Goal: Navigation & Orientation: Understand site structure

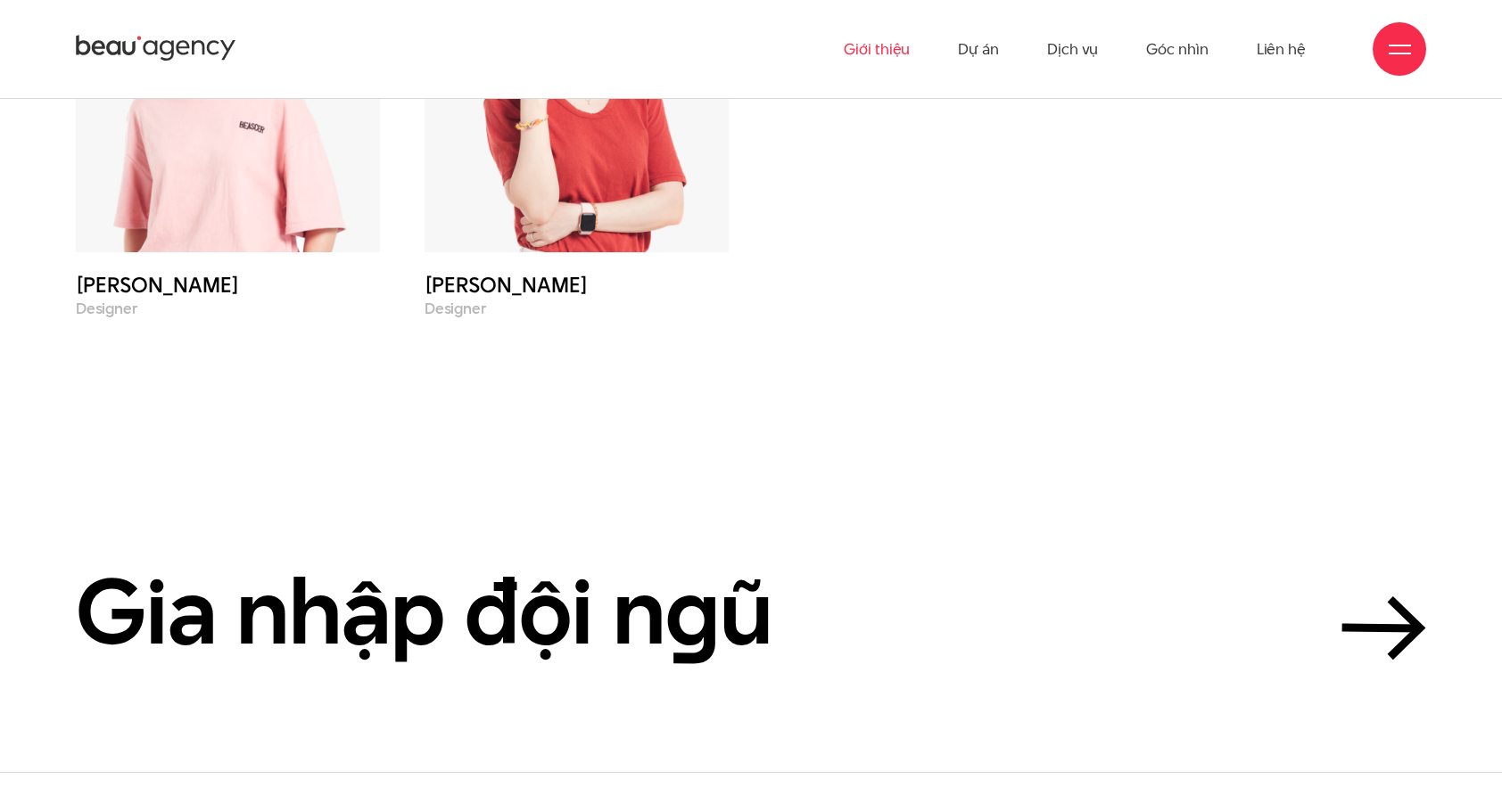
scroll to position [8082, 0]
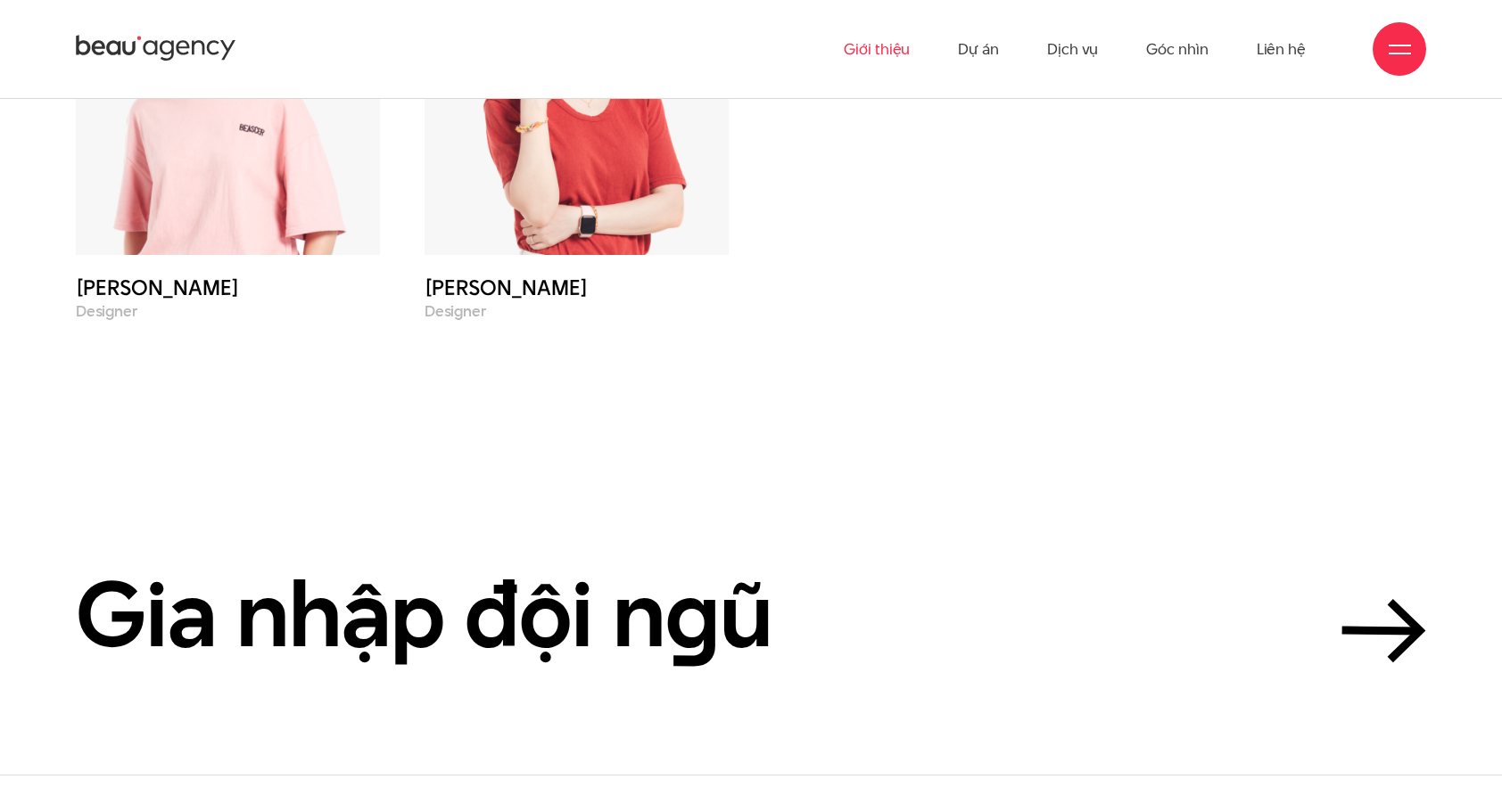
click at [514, 255] on img at bounding box center [577, 72] width 305 height 364
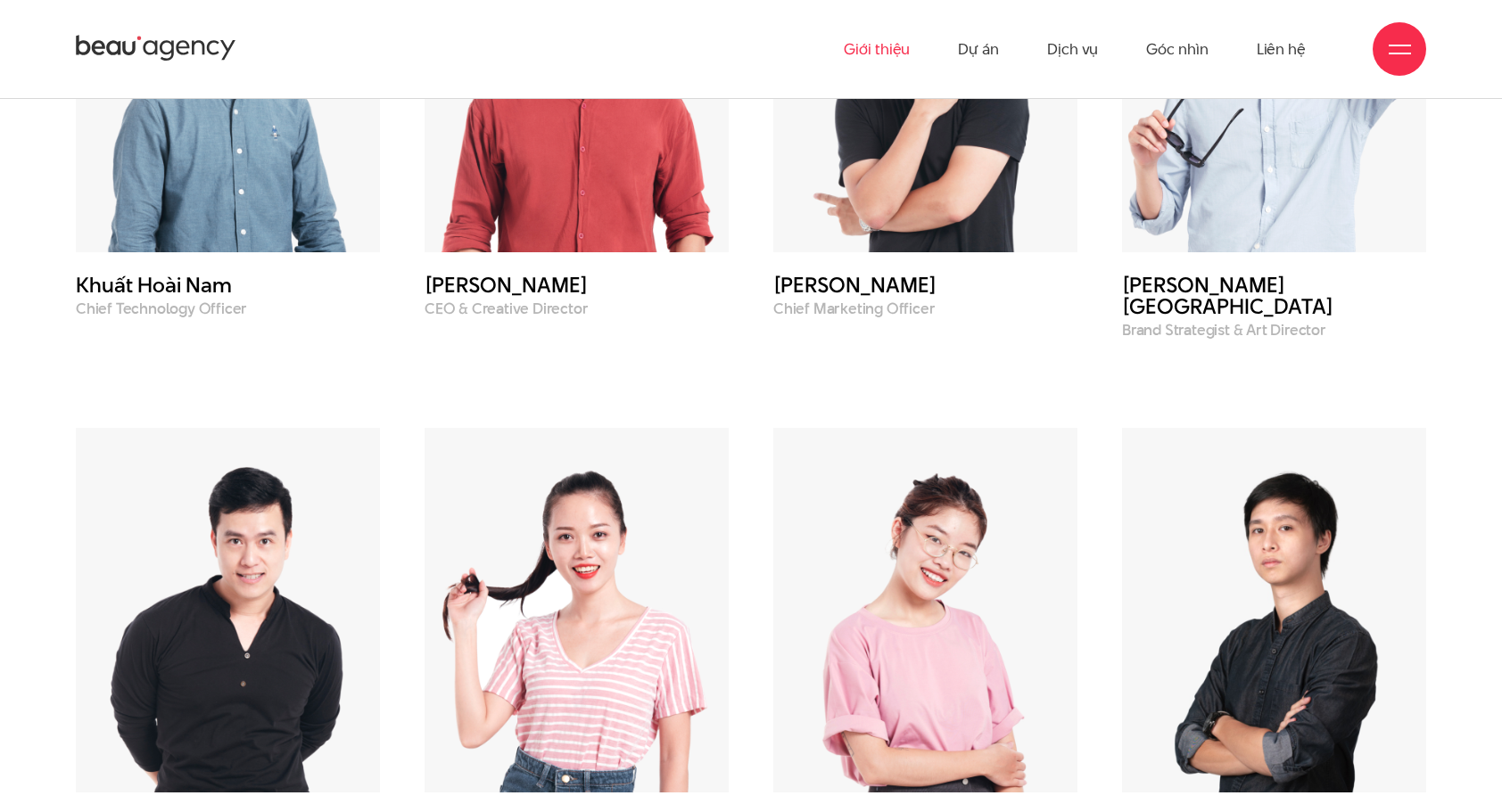
scroll to position [6922, 0]
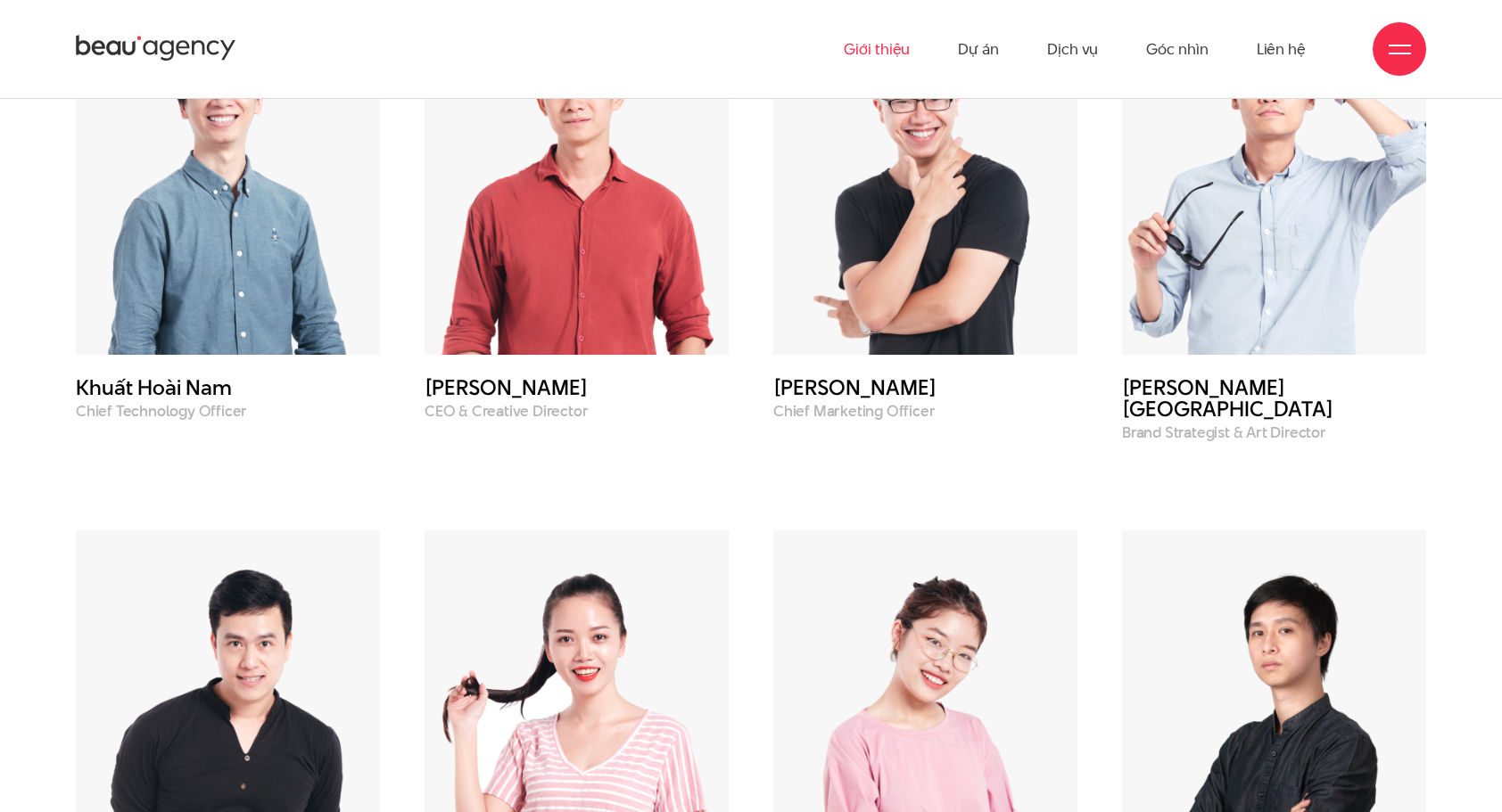
click at [801, 210] on img at bounding box center [926, 171] width 305 height 364
click at [624, 214] on img at bounding box center [577, 171] width 305 height 364
click at [318, 218] on img at bounding box center [228, 171] width 305 height 364
click at [989, 53] on link "Dự án" at bounding box center [979, 49] width 41 height 98
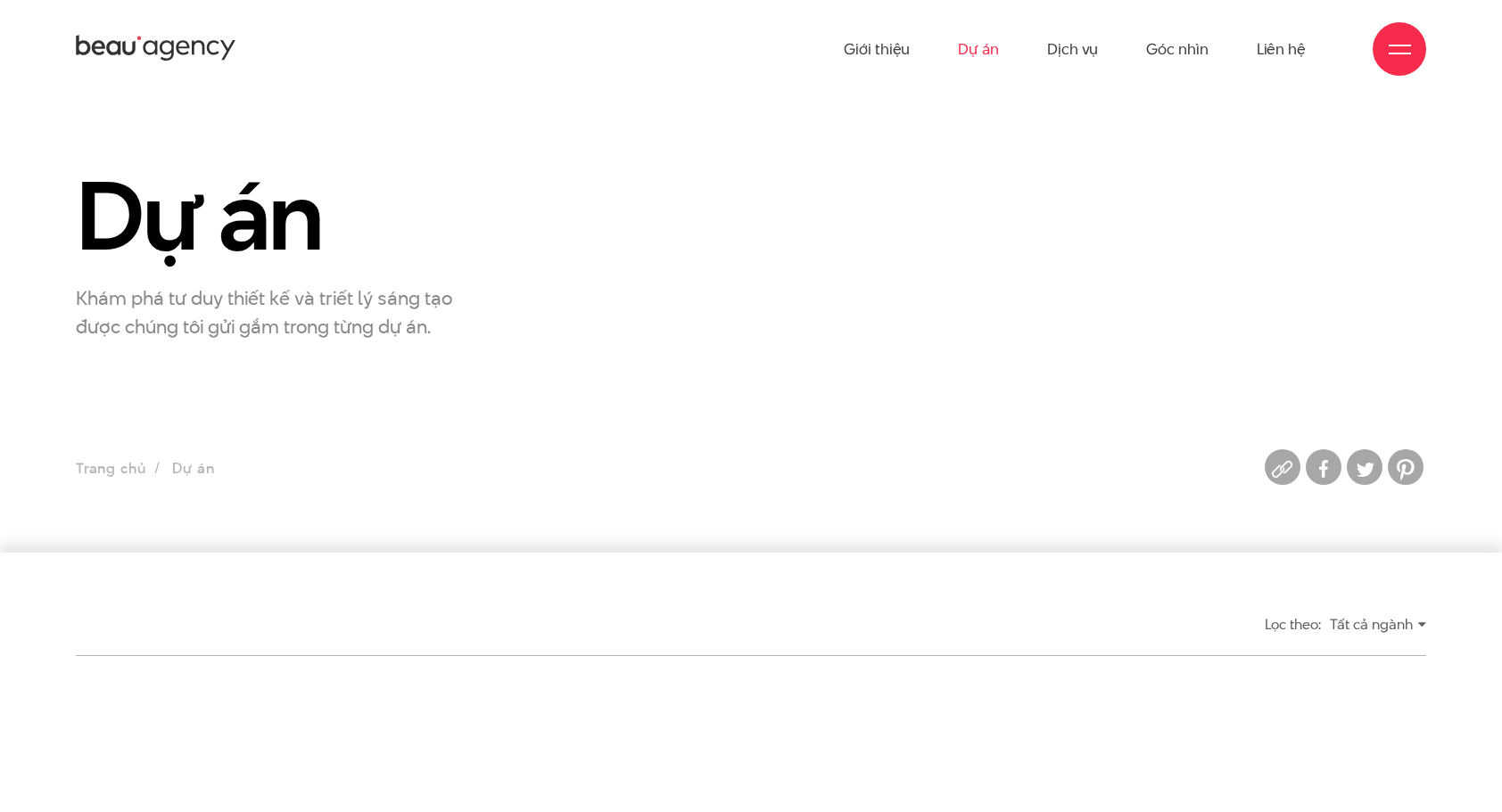
click at [1069, 47] on link "Dịch vụ" at bounding box center [1072, 49] width 51 height 98
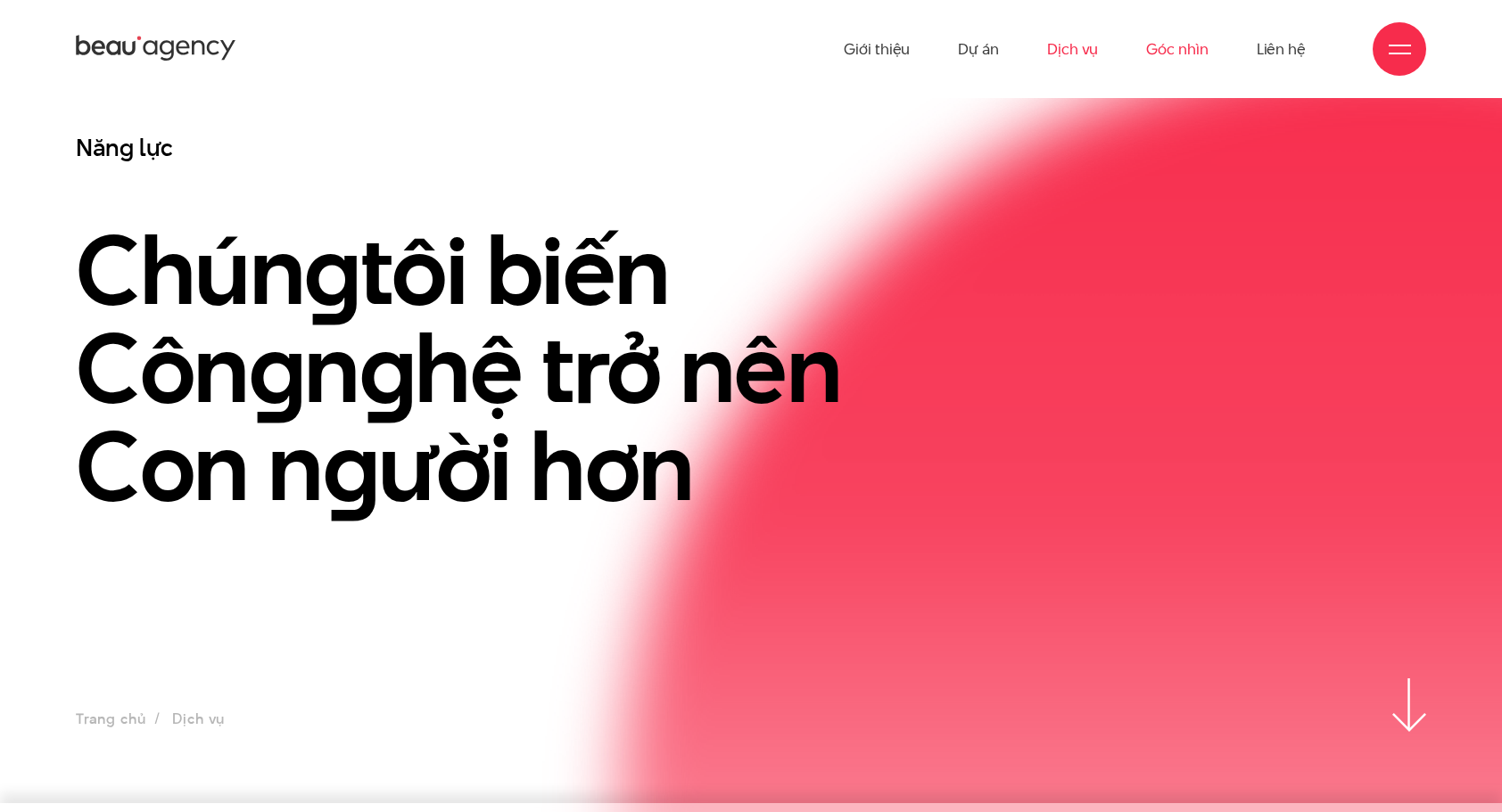
click at [1194, 52] on link "Góc nhìn" at bounding box center [1177, 49] width 62 height 98
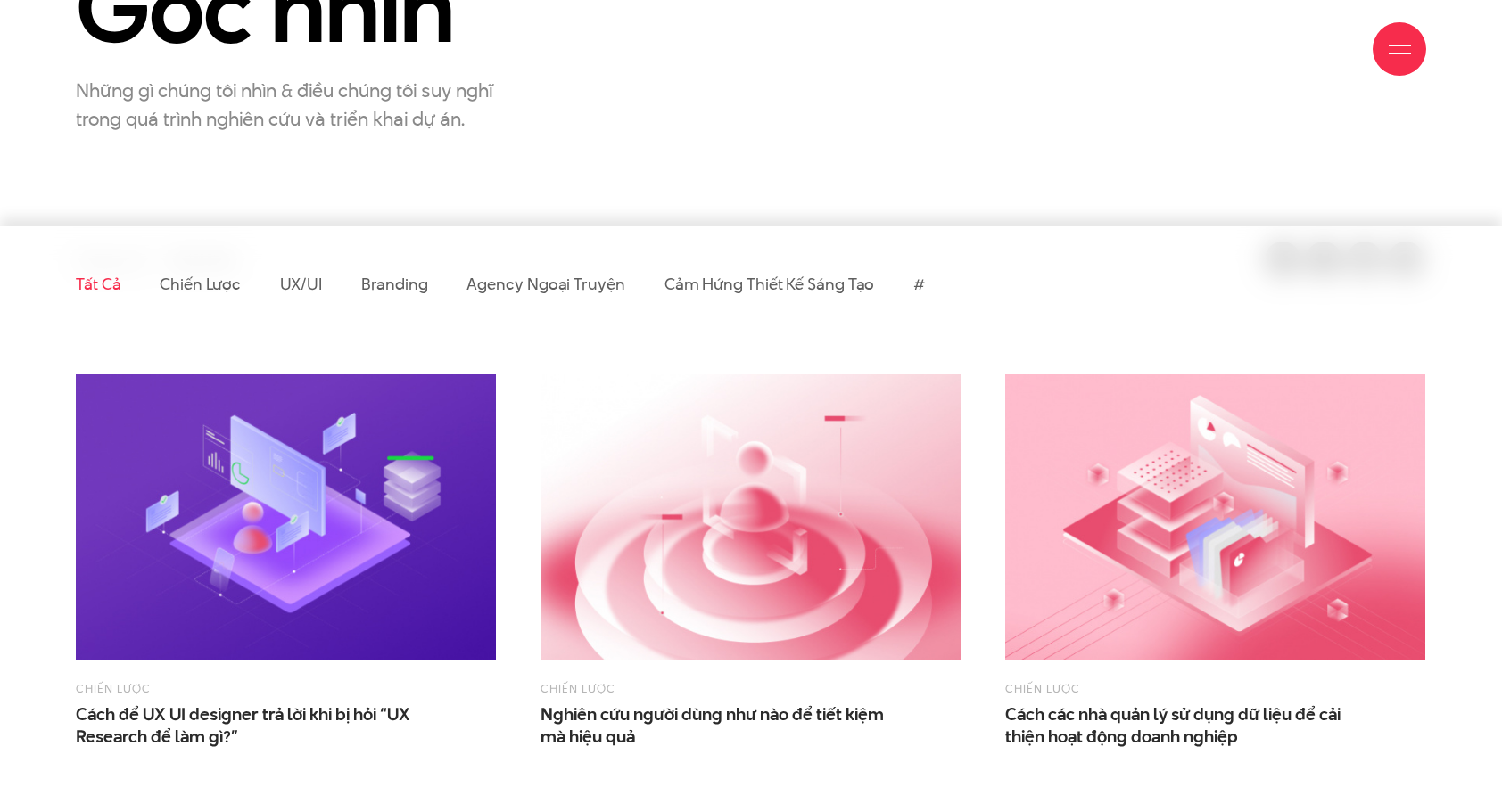
scroll to position [356, 0]
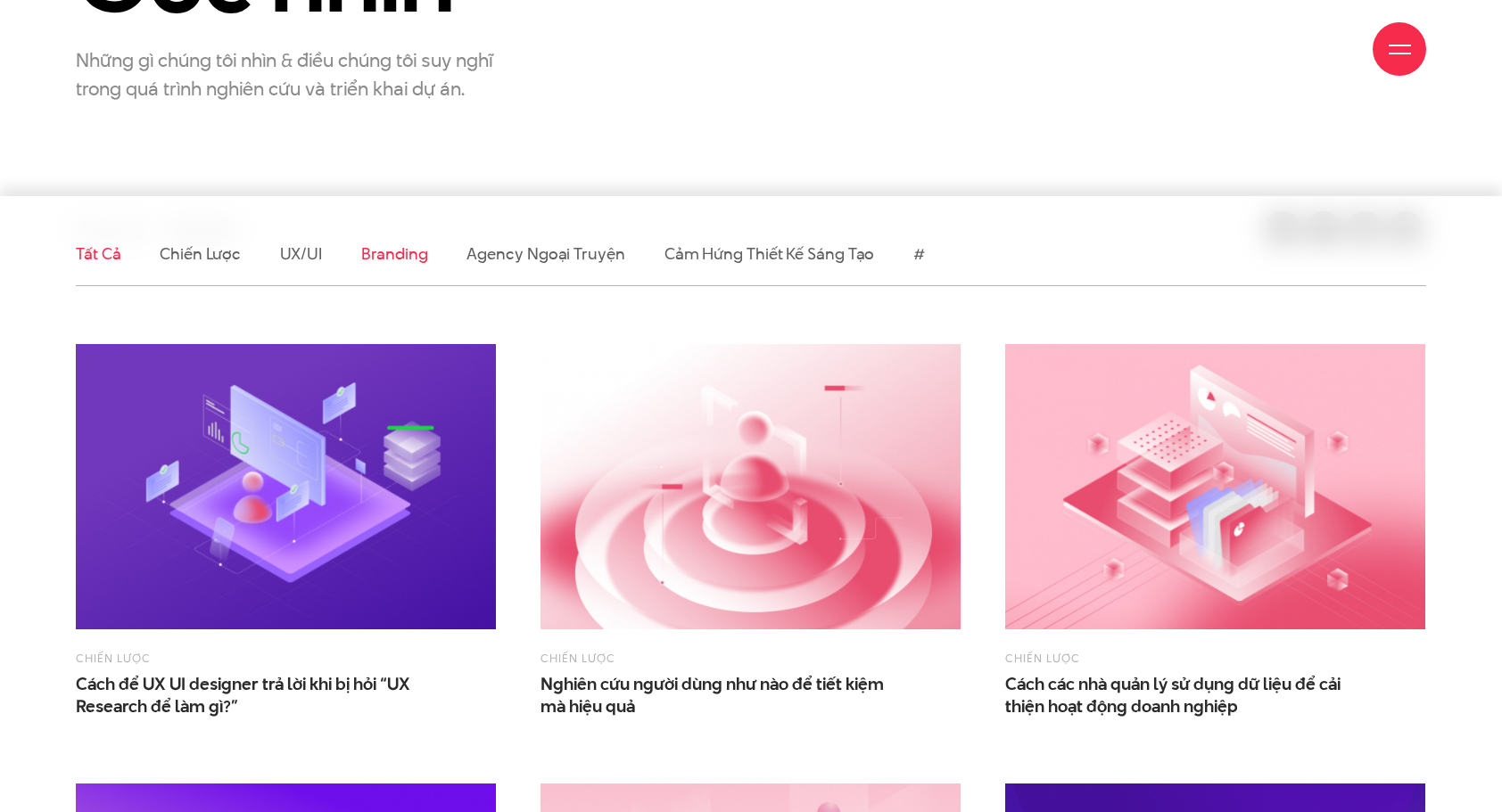
click at [401, 251] on link "Branding" at bounding box center [394, 253] width 66 height 22
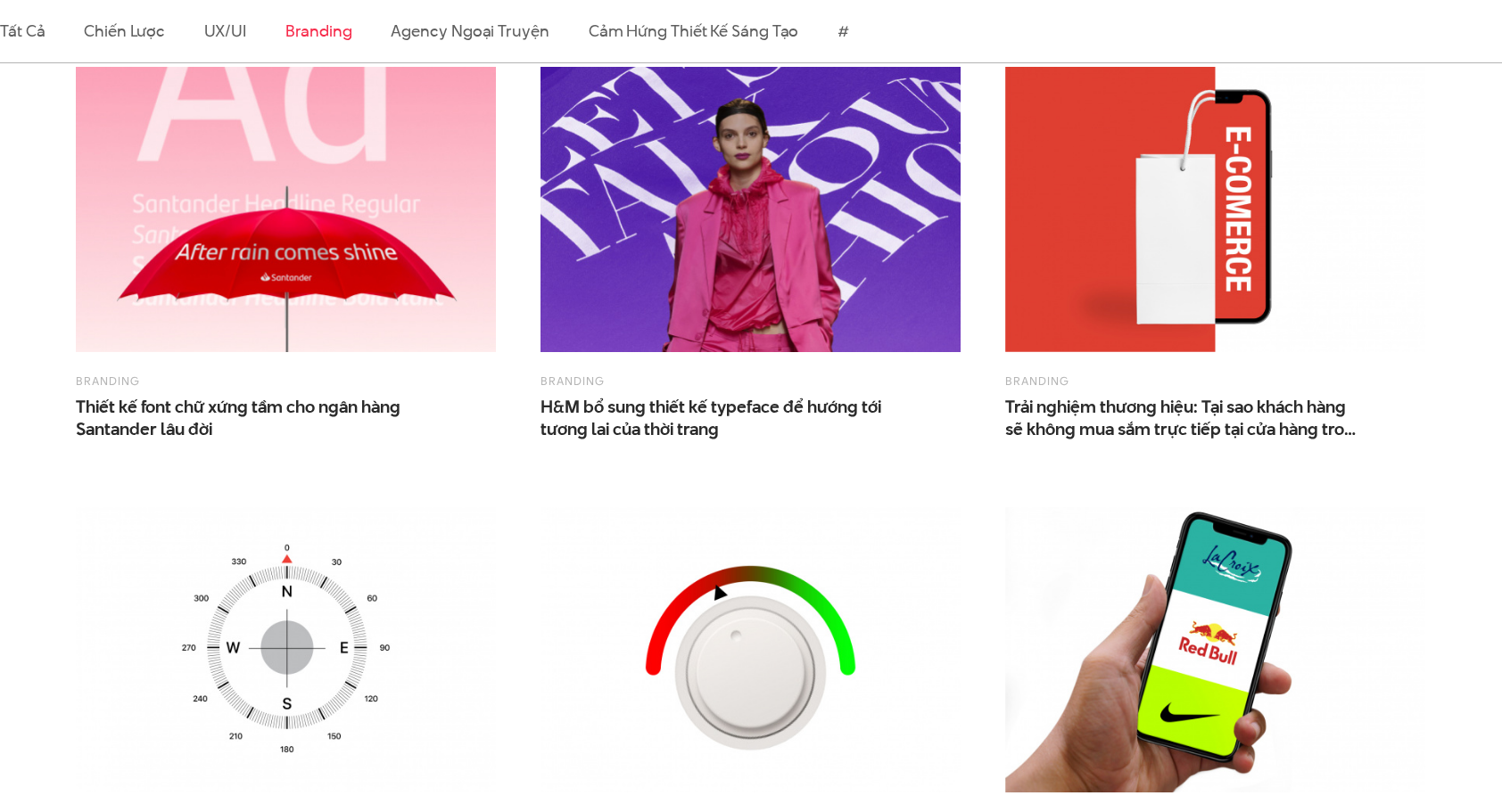
scroll to position [1159, 0]
